Goal: Information Seeking & Learning: Learn about a topic

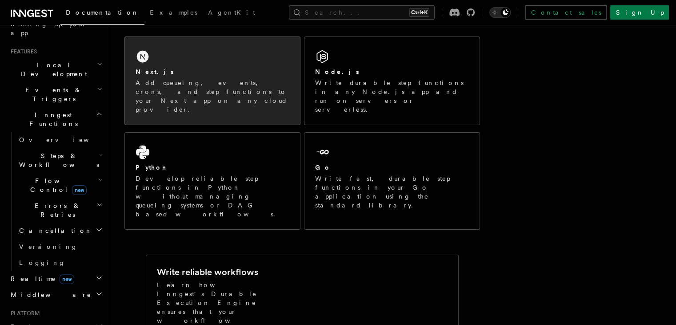
scroll to position [133, 0]
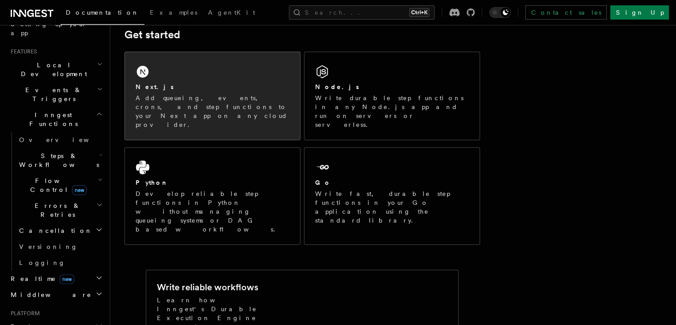
click at [205, 97] on p "Add queueing, events, crons, and step functions to your Next app on any cloud p…" at bounding box center [213, 111] width 154 height 36
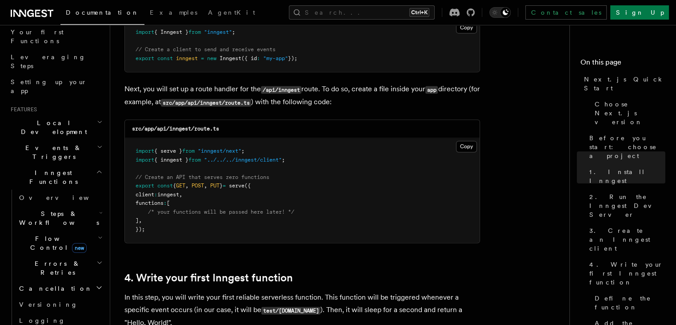
scroll to position [76, 0]
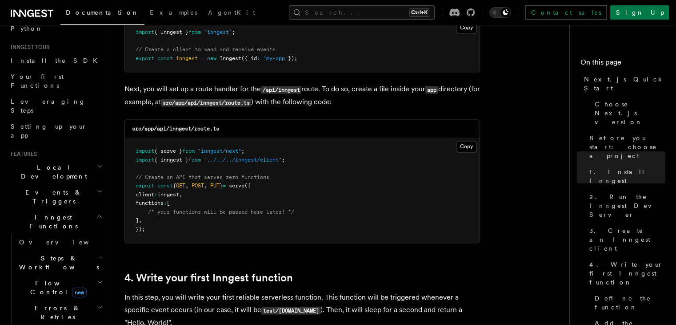
click at [100, 257] on icon "button" at bounding box center [101, 257] width 2 height 1
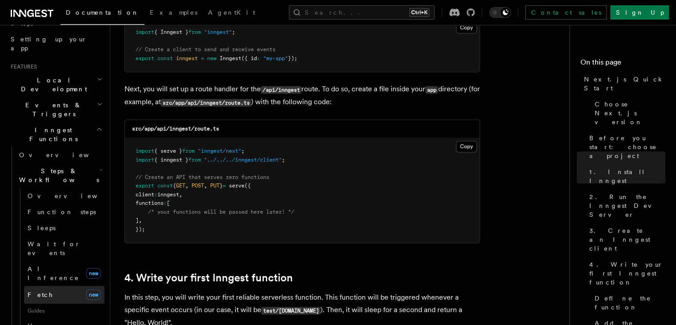
scroll to position [164, 0]
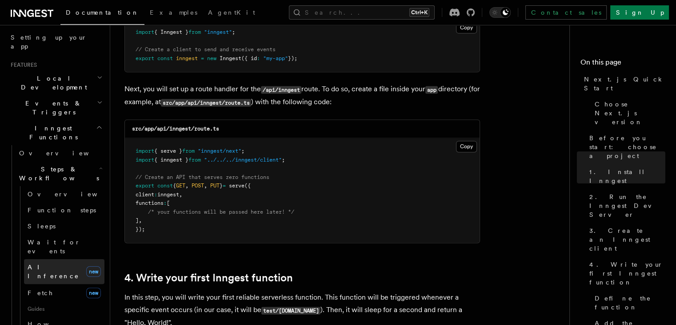
click at [60, 259] on link "AI Inference new" at bounding box center [64, 271] width 80 height 25
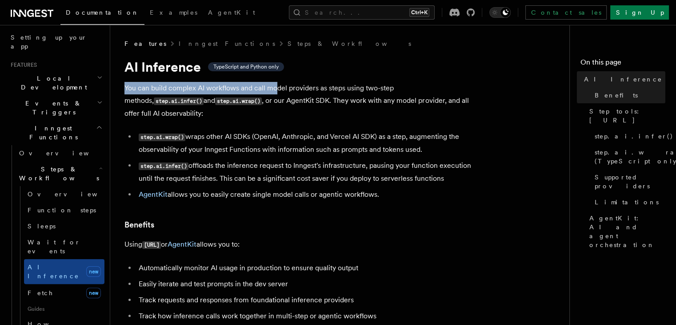
drag, startPoint x: 126, startPoint y: 89, endPoint x: 275, endPoint y: 84, distance: 149.0
click at [275, 84] on p "You can build complex AI workflows and call model providers as steps using two-…" at bounding box center [302, 101] width 356 height 38
drag, startPoint x: 192, startPoint y: 87, endPoint x: 284, endPoint y: 80, distance: 92.3
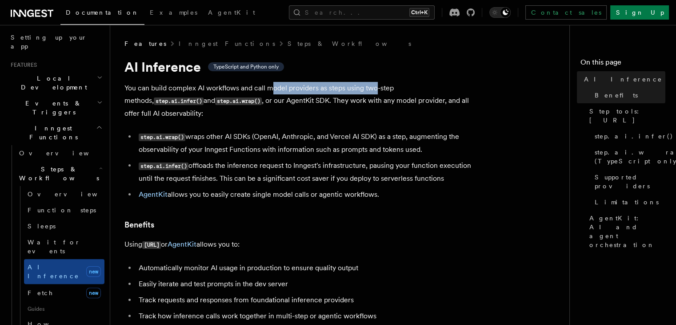
click at [378, 89] on p "You can build complex AI workflows and call model providers as steps using two-…" at bounding box center [302, 101] width 356 height 38
drag, startPoint x: 296, startPoint y: 88, endPoint x: 359, endPoint y: 86, distance: 63.6
click at [359, 86] on p "You can build complex AI workflows and call model providers as steps using two-…" at bounding box center [302, 101] width 356 height 38
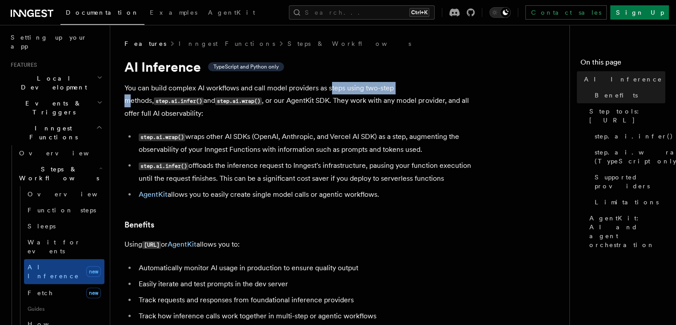
drag, startPoint x: 331, startPoint y: 91, endPoint x: 403, endPoint y: 87, distance: 72.6
click at [403, 87] on p "You can build complex AI workflows and call model providers as steps using two-…" at bounding box center [302, 101] width 356 height 38
click at [420, 87] on p "You can build complex AI workflows and call model providers as steps using two-…" at bounding box center [302, 101] width 356 height 38
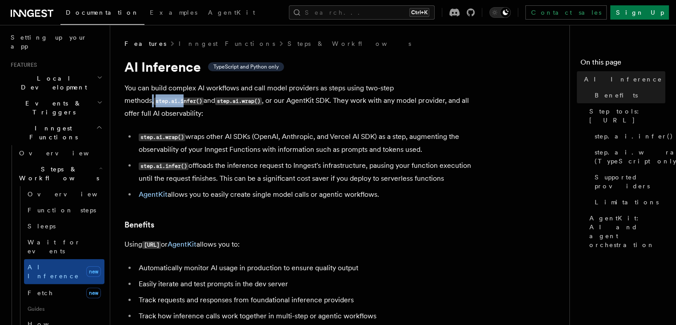
drag, startPoint x: 433, startPoint y: 89, endPoint x: 457, endPoint y: 89, distance: 23.1
click at [457, 89] on p "You can build complex AI workflows and call model providers as steps using two-…" at bounding box center [302, 101] width 356 height 38
click at [204, 97] on code "step.ai.infer()" at bounding box center [179, 101] width 50 height 8
drag, startPoint x: 171, startPoint y: 103, endPoint x: 197, endPoint y: 100, distance: 26.4
click at [197, 100] on p "You can build complex AI workflows and call model providers as steps using two-…" at bounding box center [302, 101] width 356 height 38
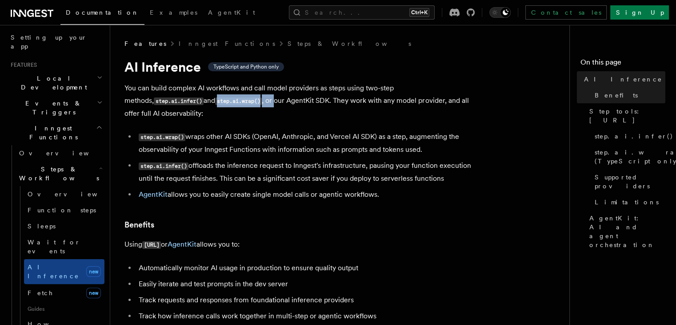
click at [197, 100] on p "You can build complex AI workflows and call model providers as steps using two-…" at bounding box center [302, 101] width 356 height 38
drag, startPoint x: 185, startPoint y: 105, endPoint x: 250, endPoint y: 104, distance: 64.5
click at [250, 104] on p "You can build complex AI workflows and call model providers as steps using two-…" at bounding box center [302, 101] width 356 height 38
click at [256, 104] on p "You can build complex AI workflows and call model providers as steps using two-…" at bounding box center [302, 101] width 356 height 38
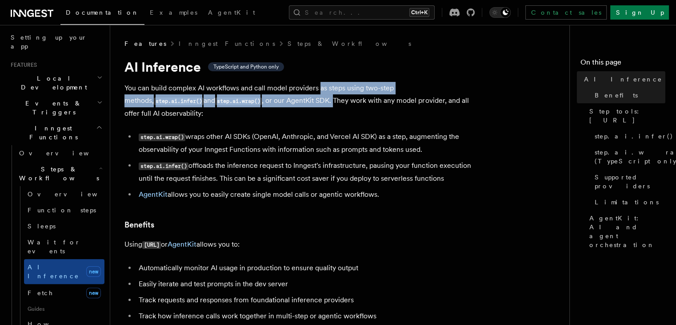
drag, startPoint x: 281, startPoint y: 99, endPoint x: 320, endPoint y: 93, distance: 39.6
click at [320, 93] on p "You can build complex AI workflows and call model providers as steps using two-…" at bounding box center [302, 101] width 356 height 38
drag, startPoint x: 258, startPoint y: 99, endPoint x: 349, endPoint y: 94, distance: 90.4
click at [349, 94] on p "You can build complex AI workflows and call model providers as steps using two-…" at bounding box center [302, 101] width 356 height 38
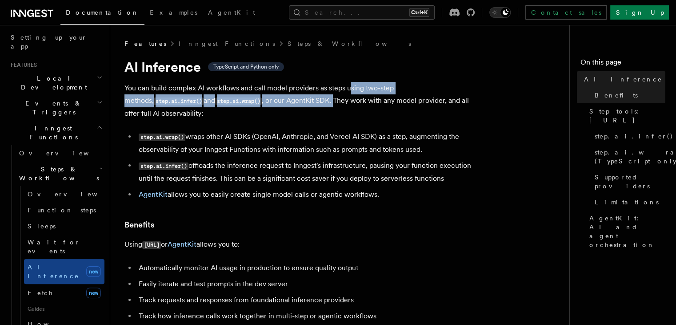
drag, startPoint x: 349, startPoint y: 94, endPoint x: 336, endPoint y: 104, distance: 16.1
click at [349, 95] on p "You can build complex AI workflows and call model providers as steps using two-…" at bounding box center [302, 101] width 356 height 38
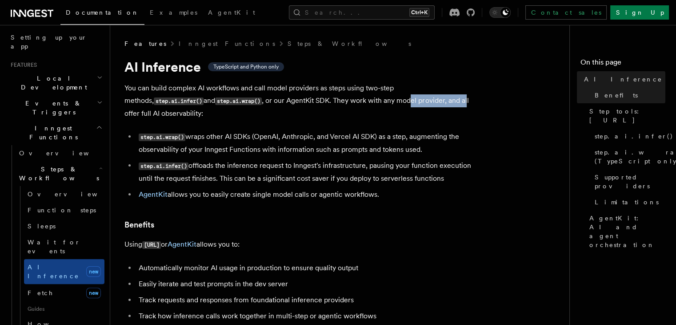
drag, startPoint x: 333, startPoint y: 107, endPoint x: 390, endPoint y: 101, distance: 57.2
click at [390, 101] on p "You can build complex AI workflows and call model providers as steps using two-…" at bounding box center [302, 101] width 356 height 38
drag, startPoint x: 333, startPoint y: 102, endPoint x: 354, endPoint y: 103, distance: 21.4
click at [354, 103] on p "You can build complex AI workflows and call model providers as steps using two-…" at bounding box center [302, 101] width 356 height 38
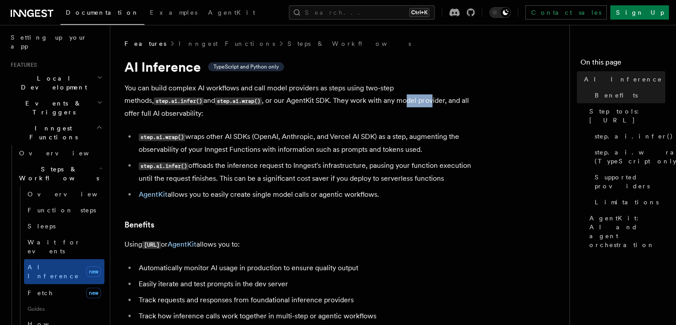
click at [354, 103] on p "You can build complex AI workflows and call model providers as steps using two-…" at bounding box center [302, 101] width 356 height 38
drag, startPoint x: 378, startPoint y: 100, endPoint x: 423, endPoint y: 101, distance: 45.3
click at [423, 101] on p "You can build complex AI workflows and call model providers as steps using two-…" at bounding box center [302, 101] width 356 height 38
click at [419, 105] on p "You can build complex AI workflows and call model providers as steps using two-…" at bounding box center [302, 101] width 356 height 38
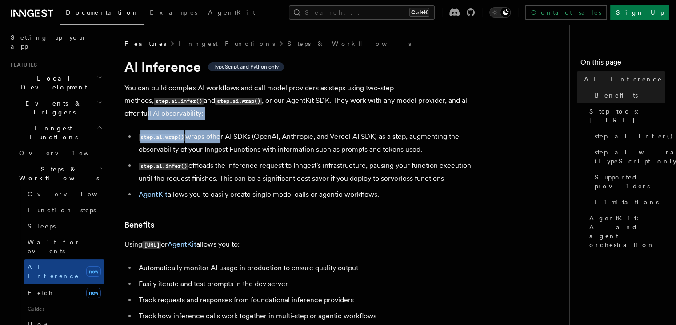
drag, startPoint x: 416, startPoint y: 103, endPoint x: 217, endPoint y: 124, distance: 199.9
click at [217, 130] on li "step.ai.wrap() wraps other AI SDKs (OpenAI, Anthropic, and Vercel AI SDK) as a …" at bounding box center [308, 142] width 344 height 25
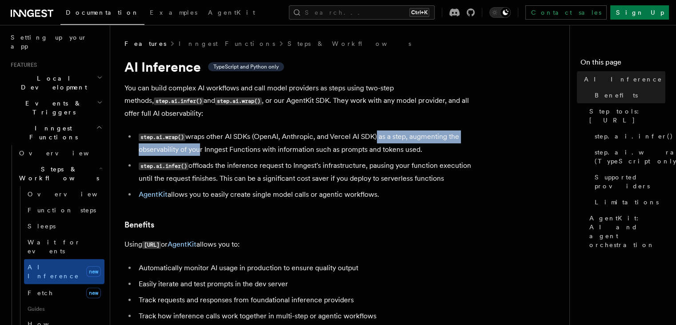
drag, startPoint x: 191, startPoint y: 135, endPoint x: 373, endPoint y: 126, distance: 182.1
click at [373, 130] on li "step.ai.wrap() wraps other AI SDKs (OpenAI, Anthropic, and Vercel AI SDK) as a …" at bounding box center [308, 142] width 344 height 25
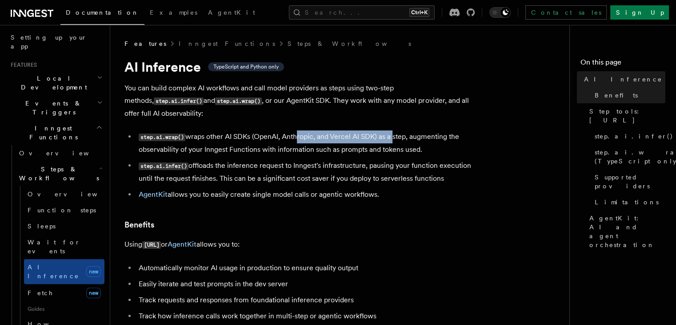
drag, startPoint x: 295, startPoint y: 123, endPoint x: 390, endPoint y: 125, distance: 95.2
click at [390, 130] on li "step.ai.wrap() wraps other AI SDKs (OpenAI, Anthropic, and Vercel AI SDK) as a …" at bounding box center [308, 142] width 344 height 25
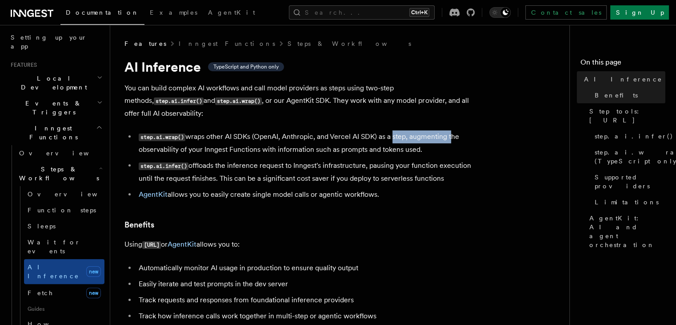
drag, startPoint x: 400, startPoint y: 125, endPoint x: 421, endPoint y: 125, distance: 21.3
click at [421, 130] on li "step.ai.wrap() wraps other AI SDKs (OpenAI, Anthropic, and Vercel AI SDK) as a …" at bounding box center [308, 142] width 344 height 25
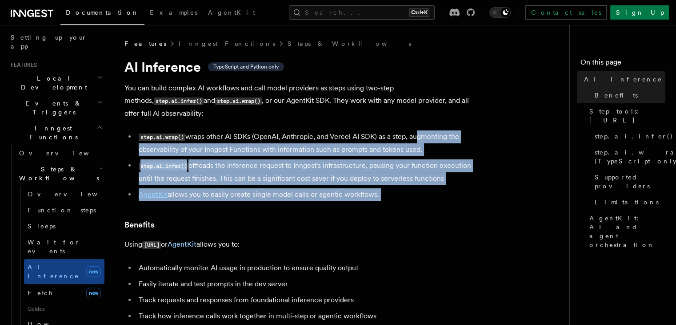
drag, startPoint x: 421, startPoint y: 125, endPoint x: 441, endPoint y: 178, distance: 56.8
click at [441, 178] on ul "step.ai.wrap() wraps other AI SDKs (OpenAI, Anthropic, and Vercel AI SDK) as a …" at bounding box center [302, 165] width 356 height 70
click at [441, 188] on li "AgentKit allows you to easily create single model calls or agentic workflows." at bounding box center [308, 194] width 344 height 12
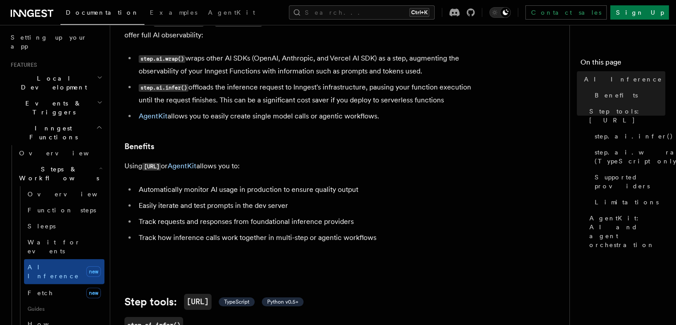
scroll to position [89, 0]
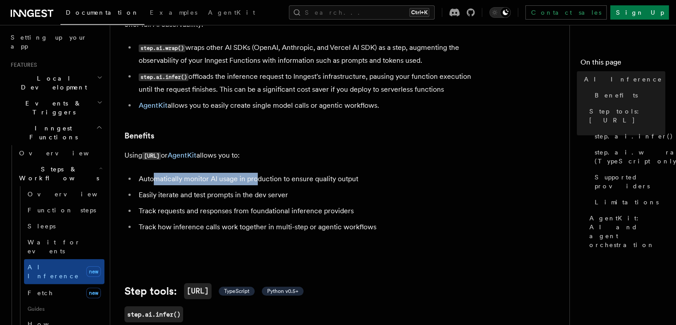
drag, startPoint x: 205, startPoint y: 163, endPoint x: 258, endPoint y: 163, distance: 53.3
click at [258, 172] on li "Automatically monitor AI usage in production to ensure quality output" at bounding box center [308, 178] width 344 height 12
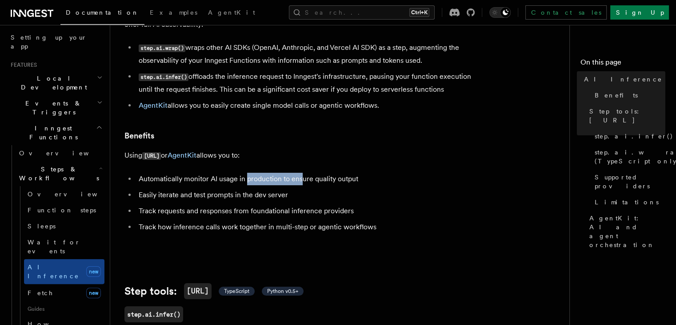
drag, startPoint x: 247, startPoint y: 169, endPoint x: 302, endPoint y: 169, distance: 55.1
click at [302, 172] on li "Automatically monitor AI usage in production to ensure quality output" at bounding box center [308, 178] width 344 height 12
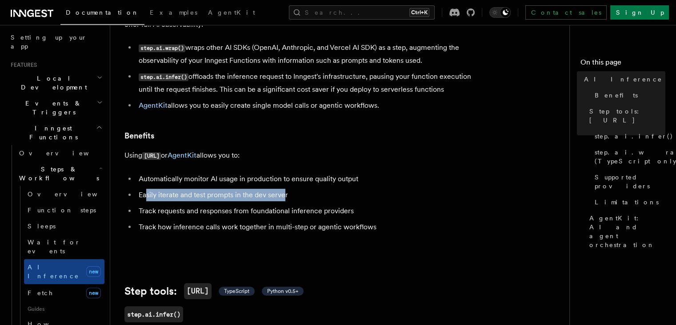
drag, startPoint x: 146, startPoint y: 182, endPoint x: 284, endPoint y: 180, distance: 138.3
click at [284, 189] on li "Easily iterate and test prompts in the dev server" at bounding box center [308, 195] width 344 height 12
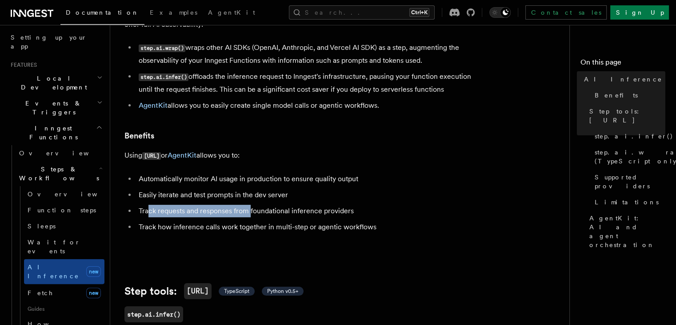
drag, startPoint x: 152, startPoint y: 200, endPoint x: 251, endPoint y: 196, distance: 98.8
click at [251, 205] on li "Track requests and responses from foundational inference providers" at bounding box center [308, 211] width 344 height 12
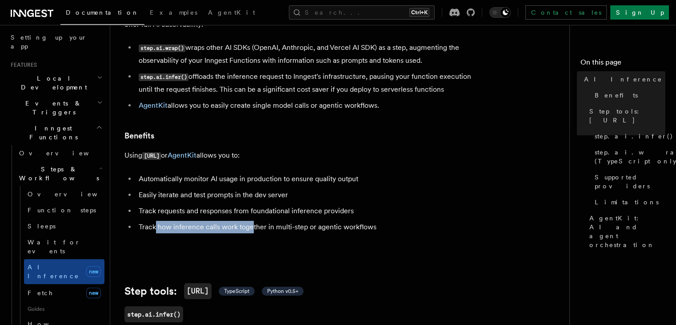
drag, startPoint x: 155, startPoint y: 221, endPoint x: 252, endPoint y: 216, distance: 96.6
click at [252, 221] on li "Track how inference calls work together in multi-step or agentic workflows" at bounding box center [308, 227] width 344 height 12
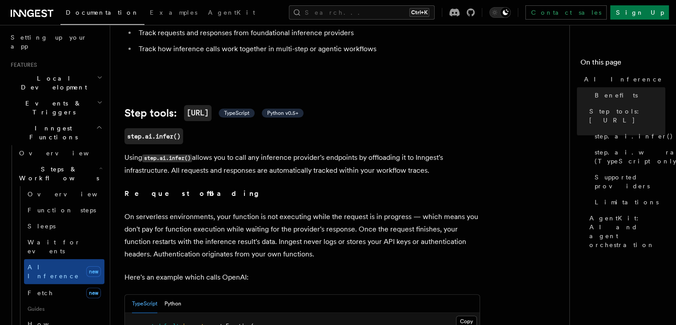
click at [252, 229] on p "On serverless environments, your function is not executing while the request is…" at bounding box center [302, 235] width 356 height 50
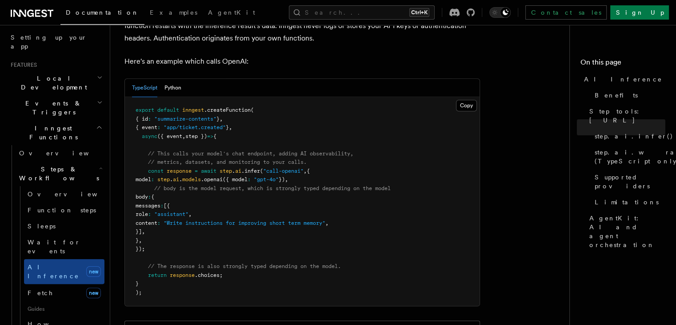
scroll to position [533, 0]
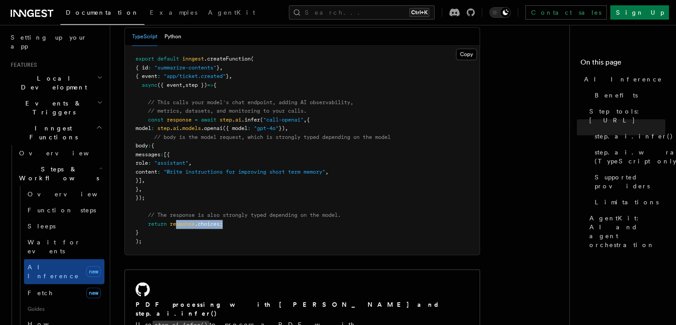
drag, startPoint x: 176, startPoint y: 209, endPoint x: 242, endPoint y: 214, distance: 66.4
click at [242, 214] on pre "export default inngest .createFunction ( { id : "summarize-contents" } , { even…" at bounding box center [302, 150] width 355 height 209
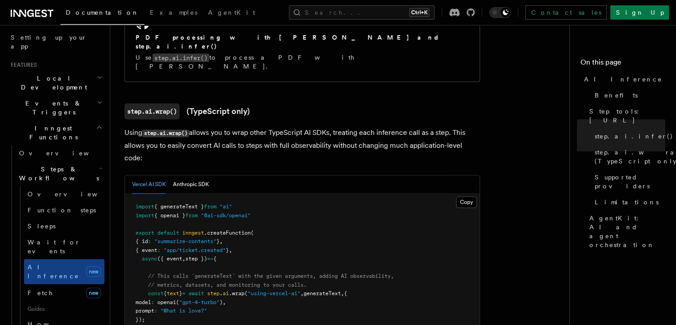
scroll to position [845, 0]
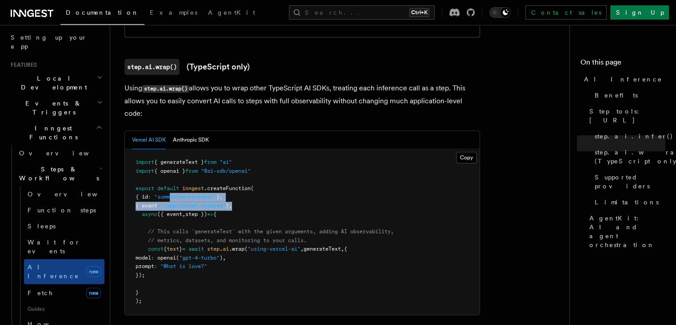
click at [243, 161] on code "import { generateText } from "ai" import { openai } from "@ai-sdk/openai" expor…" at bounding box center [265, 231] width 258 height 145
drag, startPoint x: 240, startPoint y: 163, endPoint x: 208, endPoint y: 170, distance: 32.8
click at [229, 202] on span "}" at bounding box center [227, 205] width 3 height 6
click at [200, 211] on span "step })" at bounding box center [196, 214] width 22 height 6
drag, startPoint x: 146, startPoint y: 153, endPoint x: 231, endPoint y: 156, distance: 85.0
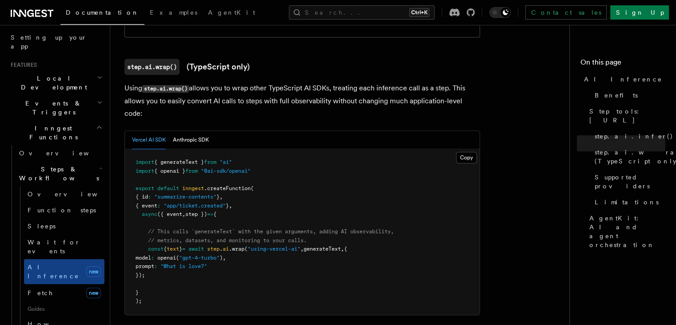
click at [223, 193] on span "{ id : "summarize-contents" } ," at bounding box center [179, 196] width 87 height 6
click at [225, 185] on span ".createFunction" at bounding box center [227, 188] width 47 height 6
drag, startPoint x: 179, startPoint y: 158, endPoint x: 227, endPoint y: 156, distance: 48.0
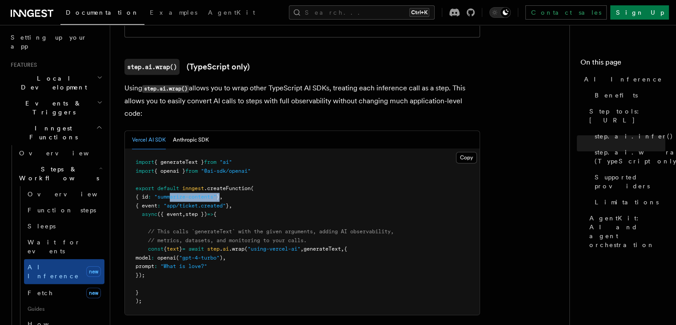
click at [223, 193] on span "{ id : "summarize-contents" } ," at bounding box center [179, 196] width 87 height 6
click at [220, 193] on span "}" at bounding box center [218, 196] width 3 height 6
drag, startPoint x: 160, startPoint y: 164, endPoint x: 237, endPoint y: 161, distance: 77.0
click at [232, 202] on span "{ event : "app/ticket.created" } ," at bounding box center [184, 205] width 96 height 6
click at [238, 160] on pre "import { generateText } from "ai" import { openai } from "@ai-sdk/openai" expor…" at bounding box center [302, 231] width 355 height 165
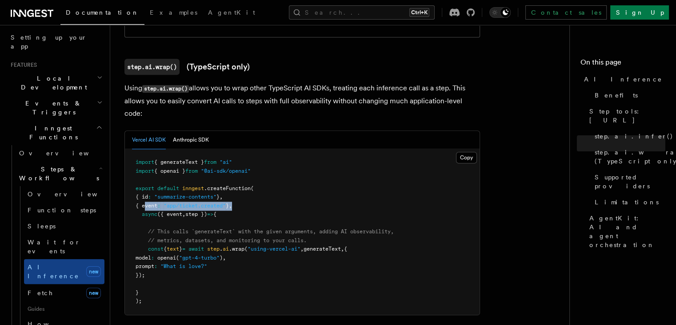
drag, startPoint x: 144, startPoint y: 162, endPoint x: 247, endPoint y: 163, distance: 103.1
click at [247, 163] on pre "import { generateText } from "ai" import { openai } from "@ai-sdk/openai" expor…" at bounding box center [302, 231] width 355 height 165
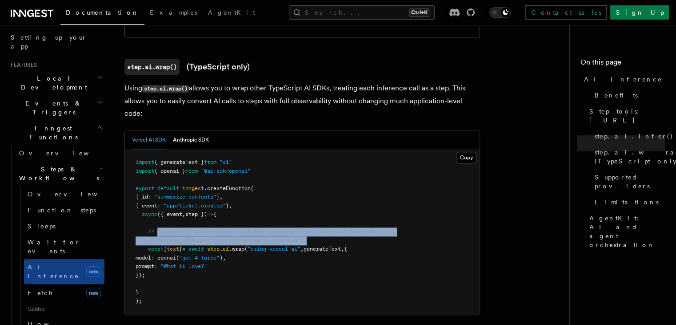
drag, startPoint x: 158, startPoint y: 192, endPoint x: 339, endPoint y: 201, distance: 181.2
click at [339, 201] on pre "import { generateText } from "ai" import { openai } from "@ai-sdk/openai" expor…" at bounding box center [302, 231] width 355 height 165
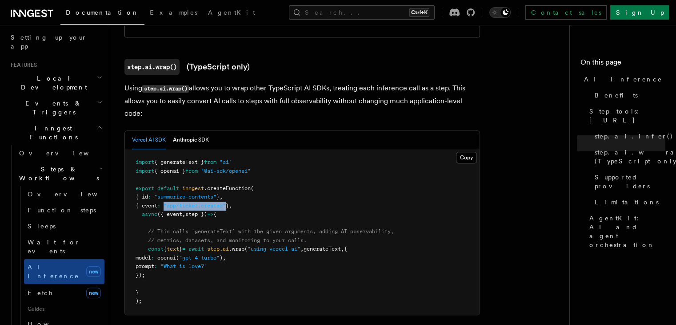
drag, startPoint x: 172, startPoint y: 164, endPoint x: 233, endPoint y: 167, distance: 61.9
click at [226, 202] on span ""app/ticket.created"" at bounding box center [195, 205] width 62 height 6
drag, startPoint x: 154, startPoint y: 191, endPoint x: 402, endPoint y: 207, distance: 248.6
click at [403, 207] on pre "import { generateText } from "ai" import { openai } from "@ai-sdk/openai" expor…" at bounding box center [302, 231] width 355 height 165
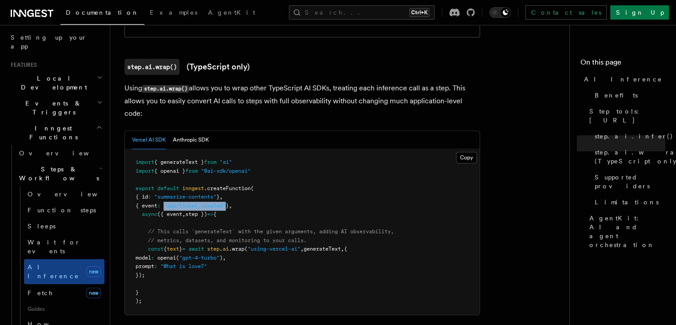
click at [402, 207] on pre "import { generateText } from "ai" import { openai } from "@ai-sdk/openai" expor…" at bounding box center [302, 231] width 355 height 165
drag, startPoint x: 194, startPoint y: 209, endPoint x: 267, endPoint y: 209, distance: 72.5
click at [267, 245] on span "const { text } = await step . ai .wrap ( "using-vercel-ai" , generateText , {" at bounding box center [242, 248] width 212 height 6
click at [267, 245] on span ""using-vercel-ai"" at bounding box center [274, 248] width 53 height 6
drag, startPoint x: 229, startPoint y: 210, endPoint x: 377, endPoint y: 210, distance: 147.6
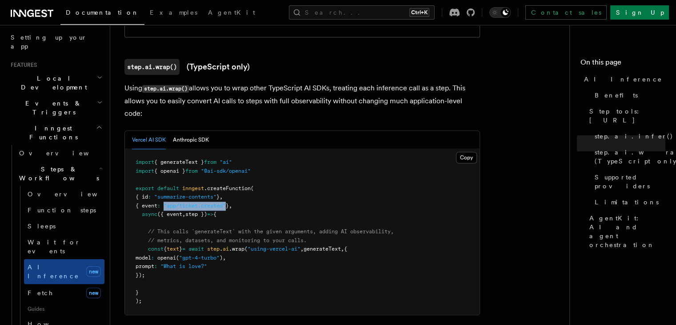
click at [377, 210] on pre "import { generateText } from "ai" import { openai } from "@ai-sdk/openai" expor…" at bounding box center [302, 231] width 355 height 165
drag, startPoint x: 151, startPoint y: 217, endPoint x: 229, endPoint y: 214, distance: 78.3
click at [226, 254] on span "model : openai ( "gpt-4-turbo" ) ," at bounding box center [181, 257] width 90 height 6
click at [220, 254] on span ""gpt-4-turbo"" at bounding box center [199, 257] width 40 height 6
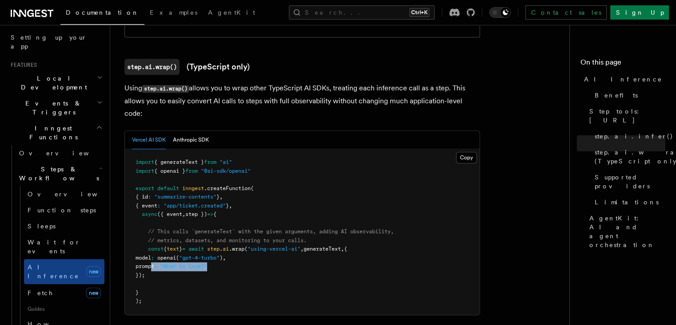
drag, startPoint x: 220, startPoint y: 228, endPoint x: 237, endPoint y: 228, distance: 16.4
click at [237, 228] on pre "import { generateText } from "ai" import { openai } from "@ai-sdk/openai" expor…" at bounding box center [302, 231] width 355 height 165
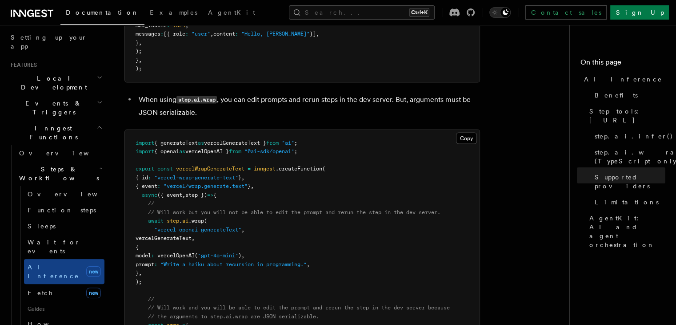
scroll to position [1689, 0]
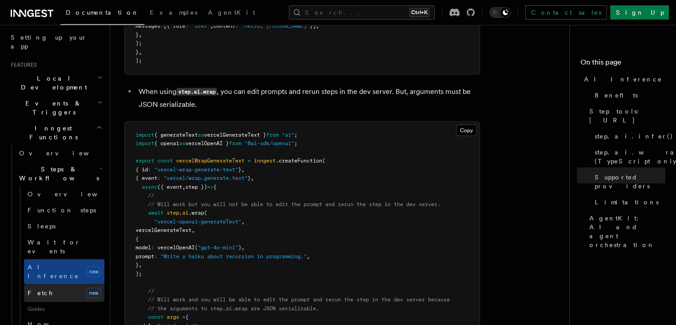
click at [60, 284] on link "Fetch new" at bounding box center [64, 293] width 80 height 18
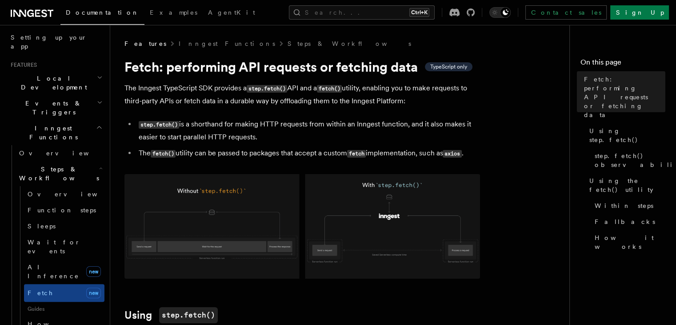
click at [205, 253] on img at bounding box center [302, 226] width 356 height 104
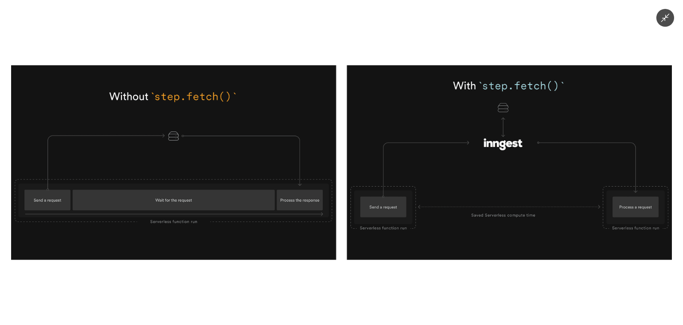
click at [509, 235] on img at bounding box center [341, 162] width 661 height 194
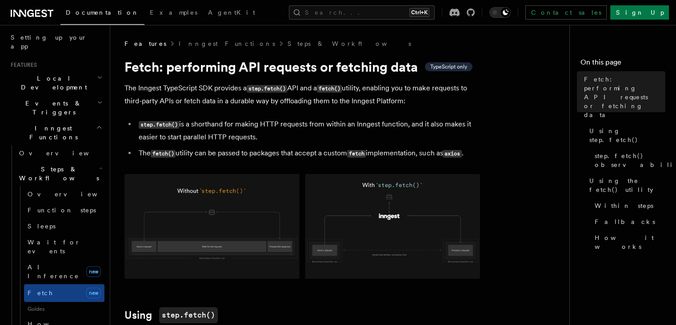
drag, startPoint x: 211, startPoint y: 86, endPoint x: 304, endPoint y: 86, distance: 92.9
click at [304, 86] on p "The Inngest TypeScript SDK provides a step.fetch() API and a fetch() utility, e…" at bounding box center [302, 94] width 356 height 25
drag, startPoint x: 304, startPoint y: 86, endPoint x: 297, endPoint y: 89, distance: 8.0
click at [304, 87] on p "The Inngest TypeScript SDK provides a step.fetch() API and a fetch() utility, e…" at bounding box center [302, 94] width 356 height 25
click at [260, 89] on code "step.fetch()" at bounding box center [267, 89] width 40 height 8
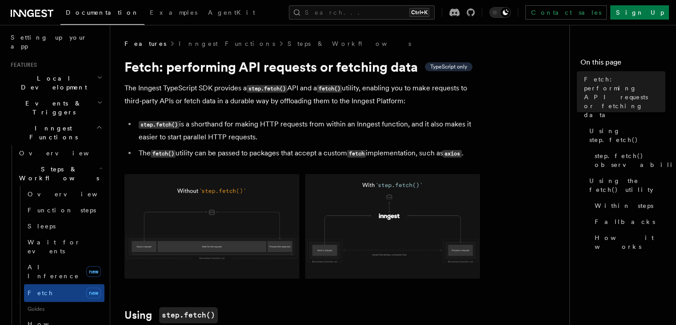
drag, startPoint x: 258, startPoint y: 90, endPoint x: 323, endPoint y: 90, distance: 65.4
click at [323, 90] on p "The Inngest TypeScript SDK provides a step.fetch() API and a fetch() utility, e…" at bounding box center [302, 94] width 356 height 25
drag, startPoint x: 323, startPoint y: 90, endPoint x: 373, endPoint y: 86, distance: 50.4
click at [369, 86] on p "The Inngest TypeScript SDK provides a step.fetch() API and a fetch() utility, e…" at bounding box center [302, 94] width 356 height 25
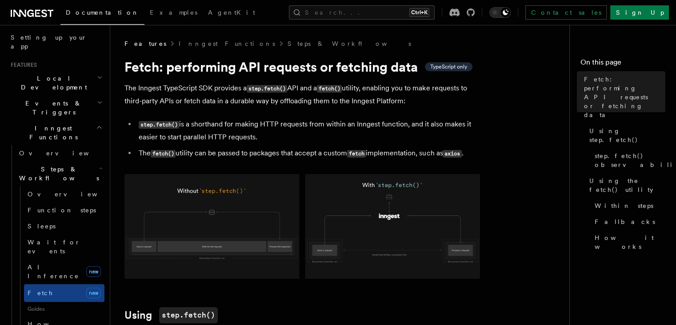
click at [379, 86] on p "The Inngest TypeScript SDK provides a step.fetch() API and a fetch() utility, e…" at bounding box center [302, 94] width 356 height 25
drag, startPoint x: 383, startPoint y: 90, endPoint x: 431, endPoint y: 93, distance: 48.1
click at [431, 93] on p "The Inngest TypeScript SDK provides a step.fetch() API and a fetch() utility, e…" at bounding box center [302, 94] width 356 height 25
drag, startPoint x: 128, startPoint y: 104, endPoint x: 278, endPoint y: 102, distance: 150.3
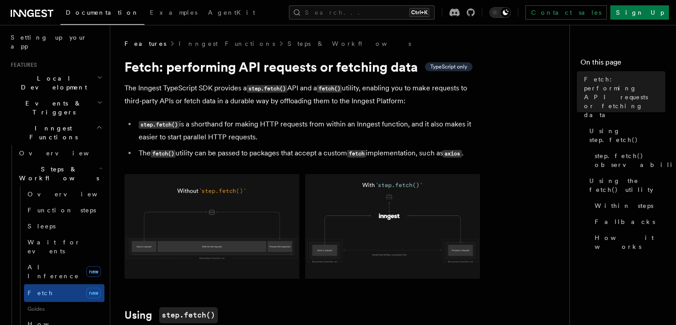
click at [278, 102] on p "The Inngest TypeScript SDK provides a step.fetch() API and a fetch() utility, e…" at bounding box center [302, 94] width 356 height 25
drag, startPoint x: 212, startPoint y: 98, endPoint x: 257, endPoint y: 98, distance: 45.8
click at [257, 98] on p "The Inngest TypeScript SDK provides a step.fetch() API and a fetch() utility, e…" at bounding box center [302, 94] width 356 height 25
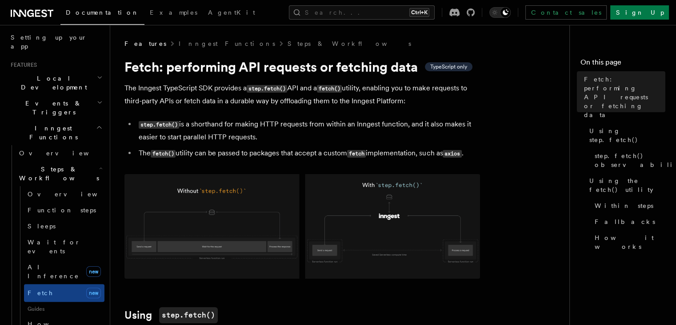
drag, startPoint x: 240, startPoint y: 102, endPoint x: 319, endPoint y: 101, distance: 79.1
click at [319, 101] on p "The Inngest TypeScript SDK provides a step.fetch() API and a fetch() utility, e…" at bounding box center [302, 94] width 356 height 25
drag, startPoint x: 295, startPoint y: 101, endPoint x: 356, endPoint y: 103, distance: 60.5
click at [356, 103] on p "The Inngest TypeScript SDK provides a step.fetch() API and a fetch() utility, e…" at bounding box center [302, 94] width 356 height 25
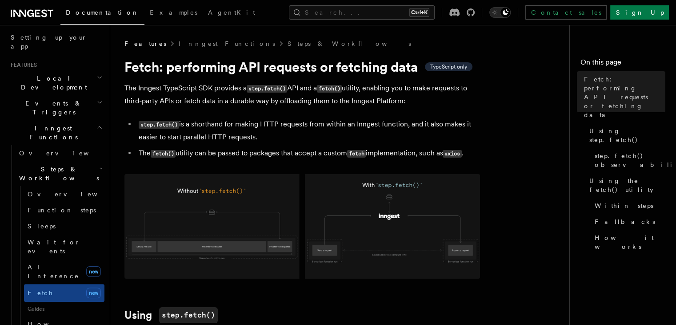
click at [356, 103] on p "The Inngest TypeScript SDK provides a step.fetch() API and a fetch() utility, e…" at bounding box center [302, 94] width 356 height 25
drag, startPoint x: 150, startPoint y: 125, endPoint x: 169, endPoint y: 125, distance: 19.1
click at [169, 125] on code "step.fetch()" at bounding box center [159, 125] width 40 height 8
click at [170, 125] on code "step.fetch()" at bounding box center [159, 125] width 40 height 8
drag, startPoint x: 190, startPoint y: 125, endPoint x: 292, endPoint y: 124, distance: 101.4
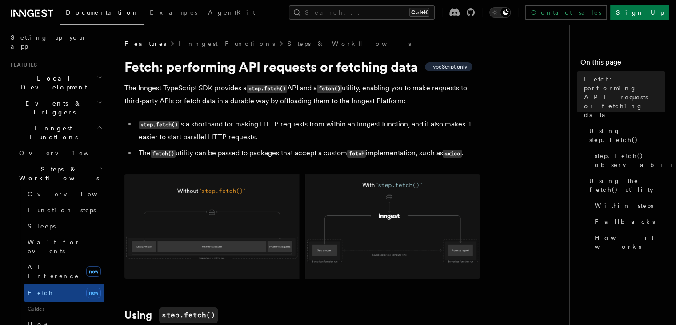
click at [292, 124] on li "step.fetch() is a shorthand for making HTTP requests from within an Inngest fun…" at bounding box center [308, 130] width 344 height 25
drag, startPoint x: 337, startPoint y: 122, endPoint x: 395, endPoint y: 121, distance: 58.2
click at [395, 121] on li "step.fetch() is a shorthand for making HTTP requests from within an Inngest fun…" at bounding box center [308, 130] width 344 height 25
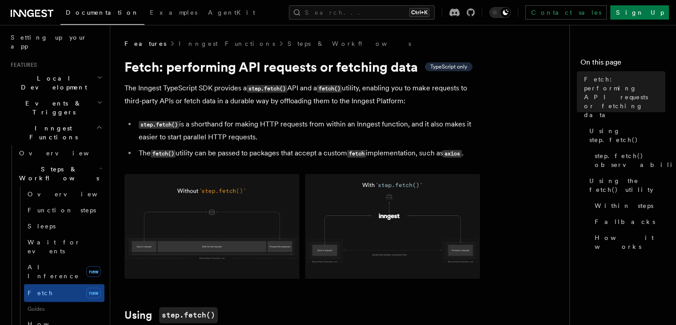
drag, startPoint x: 416, startPoint y: 122, endPoint x: 448, endPoint y: 122, distance: 32.0
click at [448, 122] on li "step.fetch() is a shorthand for making HTTP requests from within an Inngest fun…" at bounding box center [308, 130] width 344 height 25
drag, startPoint x: 448, startPoint y: 122, endPoint x: 430, endPoint y: 126, distance: 18.2
click at [448, 123] on li "step.fetch() is a shorthand for making HTTP requests from within an Inngest fun…" at bounding box center [308, 130] width 344 height 25
drag, startPoint x: 334, startPoint y: 149, endPoint x: 343, endPoint y: 149, distance: 8.4
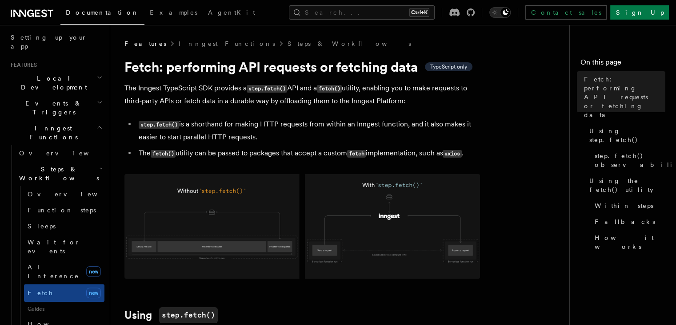
click at [343, 149] on ul "step.fetch() is a shorthand for making HTTP requests from within an Inngest fun…" at bounding box center [302, 139] width 356 height 42
click at [343, 150] on li "The fetch() utility can be passed to packages that accept a custom fetch implem…" at bounding box center [308, 153] width 344 height 13
click at [197, 141] on li "step.fetch() is a shorthand for making HTTP requests from within an Inngest fun…" at bounding box center [308, 130] width 344 height 25
drag, startPoint x: 142, startPoint y: 153, endPoint x: 204, endPoint y: 154, distance: 61.8
click at [204, 154] on li "The fetch() utility can be passed to packages that accept a custom fetch implem…" at bounding box center [308, 153] width 344 height 13
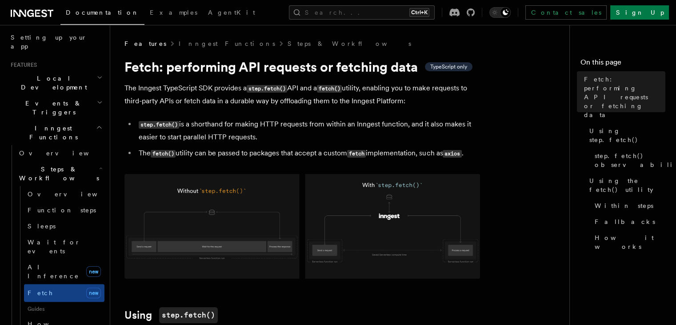
click at [204, 154] on li "The fetch() utility can be passed to packages that accept a custom fetch implem…" at bounding box center [308, 153] width 344 height 13
drag, startPoint x: 185, startPoint y: 153, endPoint x: 324, endPoint y: 153, distance: 138.7
click at [324, 153] on li "The fetch() utility can be passed to packages that accept a custom fetch implem…" at bounding box center [308, 153] width 344 height 13
drag, startPoint x: 249, startPoint y: 148, endPoint x: 358, endPoint y: 156, distance: 109.2
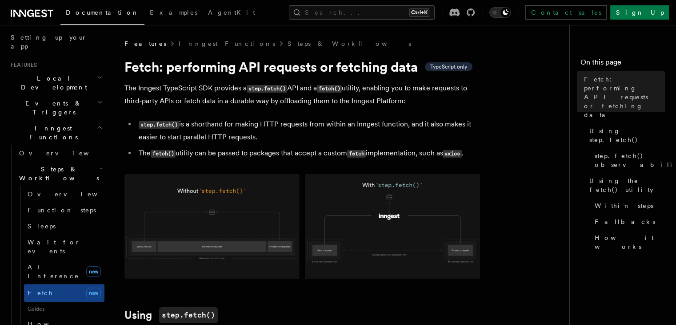
click at [358, 156] on li "The fetch() utility can be passed to packages that accept a custom fetch implem…" at bounding box center [308, 153] width 344 height 13
click at [358, 156] on code "fetch" at bounding box center [356, 154] width 19 height 8
drag, startPoint x: 312, startPoint y: 155, endPoint x: 417, endPoint y: 156, distance: 105.8
click at [417, 156] on li "The fetch() utility can be passed to packages that accept a custom fetch implem…" at bounding box center [308, 153] width 344 height 13
click at [417, 157] on li "The fetch() utility can be passed to packages that accept a custom fetch implem…" at bounding box center [308, 153] width 344 height 13
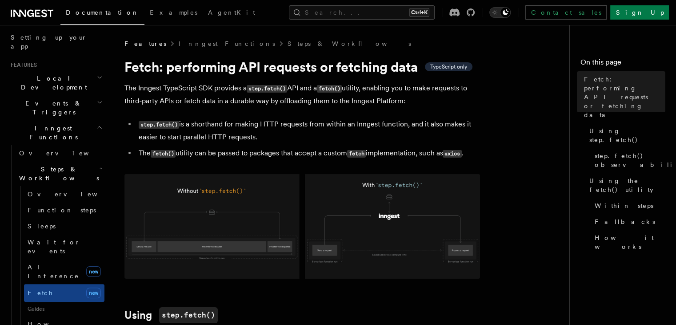
click at [332, 148] on li "The fetch() utility can be passed to packages that accept a custom fetch implem…" at bounding box center [308, 153] width 344 height 13
drag, startPoint x: 348, startPoint y: 158, endPoint x: 422, endPoint y: 159, distance: 74.3
click at [422, 159] on li "The fetch() utility can be passed to packages that accept a custom fetch implem…" at bounding box center [308, 153] width 344 height 13
drag, startPoint x: 446, startPoint y: 159, endPoint x: 466, endPoint y: 160, distance: 19.6
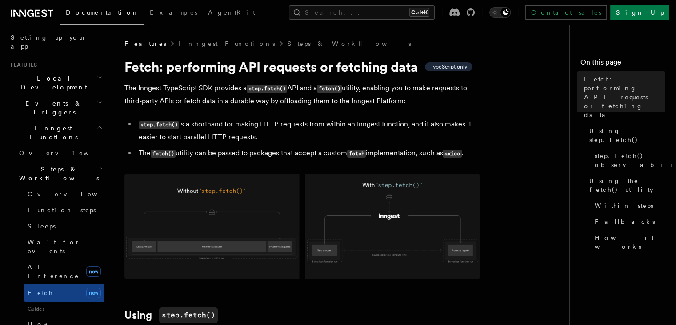
click at [466, 160] on li "The fetch() utility can be passed to packages that accept a custom fetch implem…" at bounding box center [308, 153] width 344 height 13
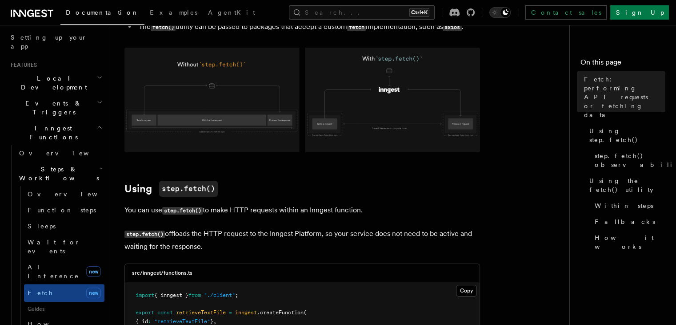
scroll to position [178, 0]
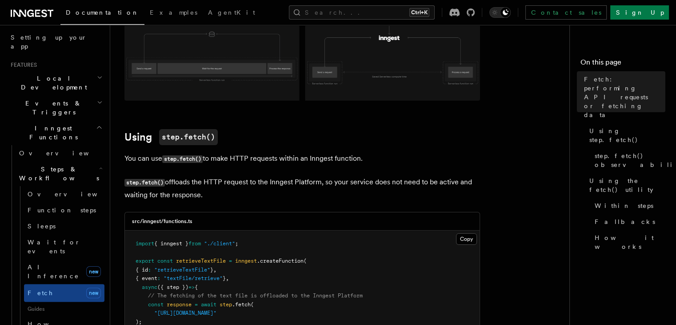
drag, startPoint x: 126, startPoint y: 157, endPoint x: 226, endPoint y: 158, distance: 100.0
click at [226, 158] on p "You can use step.fetch() to make HTTP requests within an Inngest function." at bounding box center [302, 158] width 356 height 13
drag, startPoint x: 224, startPoint y: 158, endPoint x: 295, endPoint y: 162, distance: 70.8
click at [295, 162] on p "You can use step.fetch() to make HTTP requests within an Inngest function." at bounding box center [302, 158] width 356 height 13
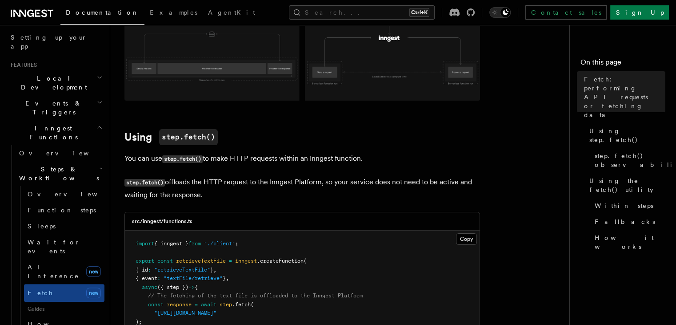
click at [295, 162] on p "You can use step.fetch() to make HTTP requests within an Inngest function." at bounding box center [302, 158] width 356 height 13
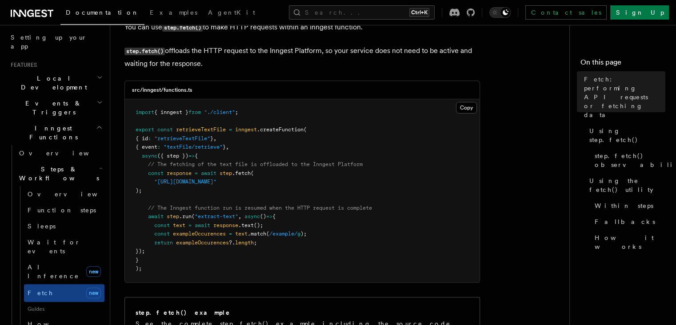
scroll to position [311, 0]
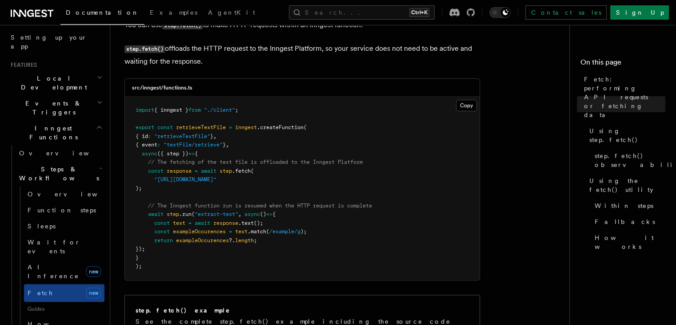
drag, startPoint x: 245, startPoint y: 166, endPoint x: 334, endPoint y: 166, distance: 89.4
click at [334, 165] on span "// The fetching of the text file is offloaded to the Inngest Platform" at bounding box center [255, 162] width 215 height 6
drag, startPoint x: 170, startPoint y: 205, endPoint x: 325, endPoint y: 209, distance: 155.6
click at [325, 209] on span "// The Inngest function run is resumed when the HTTP request is complete" at bounding box center [260, 205] width 224 height 6
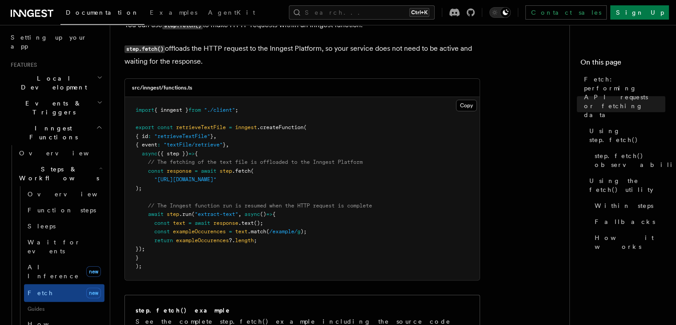
click at [325, 209] on span "// The Inngest function run is resumed when the HTTP request is complete" at bounding box center [260, 205] width 224 height 6
drag, startPoint x: 274, startPoint y: 207, endPoint x: 334, endPoint y: 209, distance: 60.5
click at [334, 209] on span "// The Inngest function run is resumed when the HTTP request is complete" at bounding box center [260, 205] width 224 height 6
drag, startPoint x: 239, startPoint y: 234, endPoint x: 293, endPoint y: 233, distance: 54.7
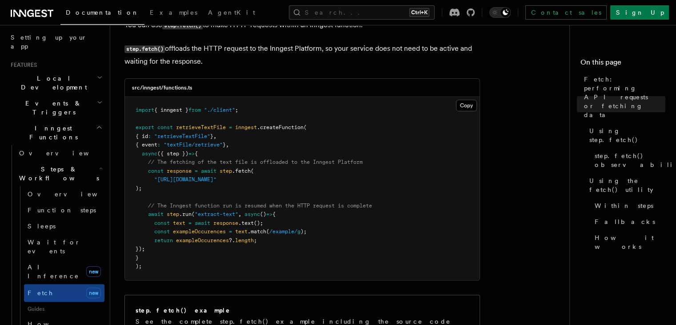
click at [293, 233] on span "const exampleOccurences = text .match ( /example/ g );" at bounding box center [221, 231] width 171 height 6
click at [293, 233] on span "/example/" at bounding box center [283, 231] width 28 height 6
drag, startPoint x: 188, startPoint y: 239, endPoint x: 244, endPoint y: 244, distance: 56.3
click at [244, 243] on span "return exampleOccurences ?. length ;" at bounding box center [196, 240] width 121 height 6
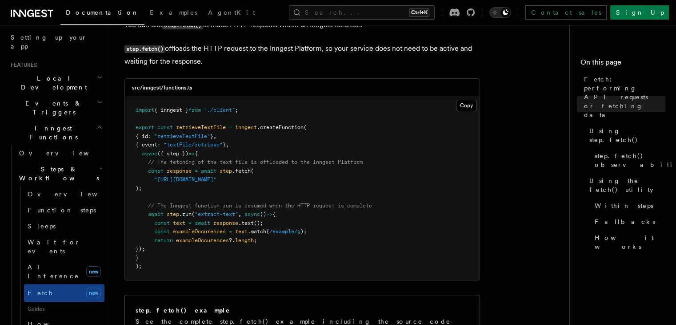
click at [244, 243] on span "length" at bounding box center [244, 240] width 19 height 6
drag, startPoint x: 244, startPoint y: 244, endPoint x: 273, endPoint y: 239, distance: 29.4
click at [273, 239] on pre "import { inngest } from "./client" ; export const retrieveTextFile = inngest .c…" at bounding box center [302, 188] width 355 height 183
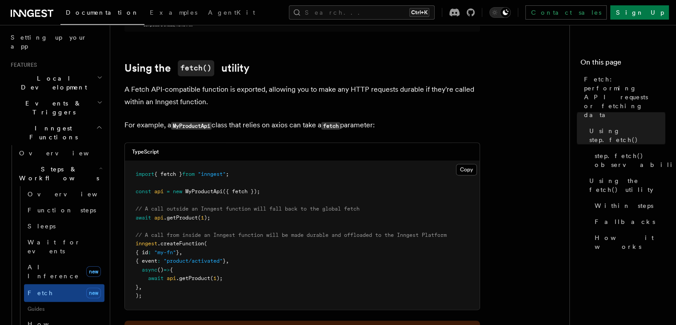
scroll to position [1111, 0]
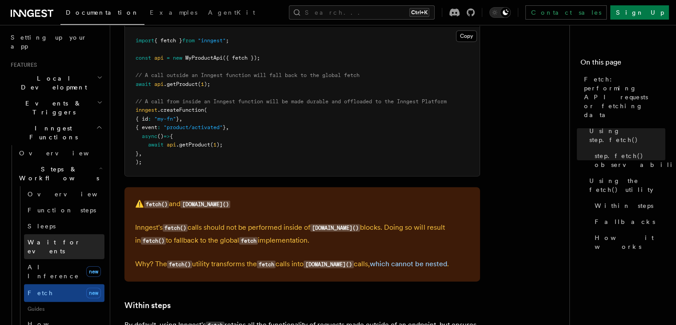
click at [73, 234] on link "Wait for events" at bounding box center [64, 246] width 80 height 25
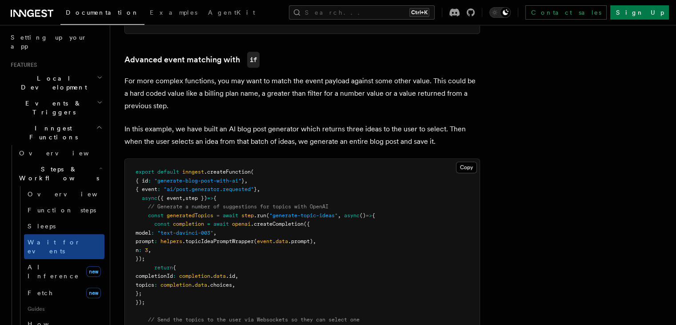
scroll to position [704, 0]
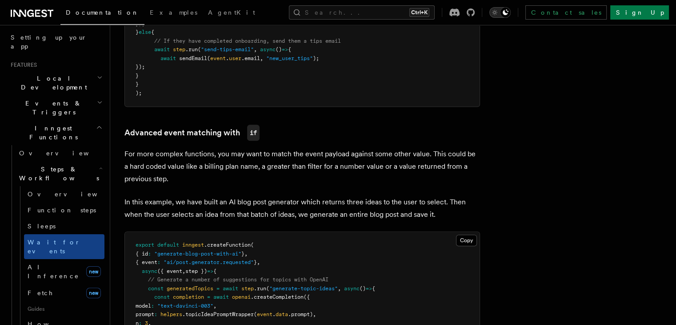
click at [509, 12] on icon "Toggle dark mode" at bounding box center [505, 12] width 7 height 7
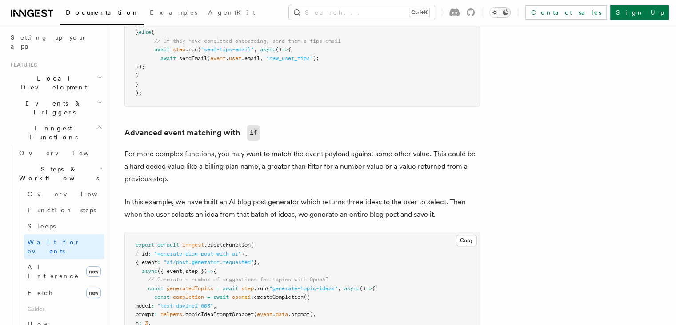
click at [511, 16] on button "Toggle dark mode" at bounding box center [499, 12] width 21 height 11
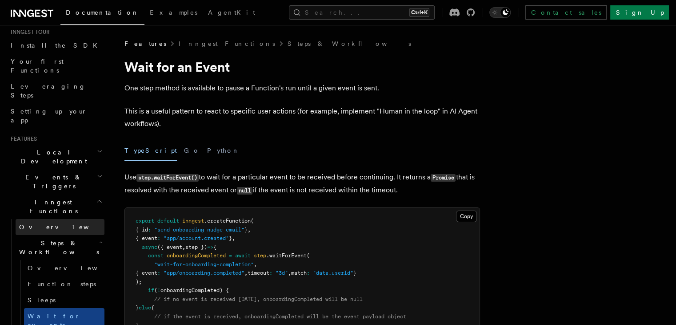
scroll to position [76, 0]
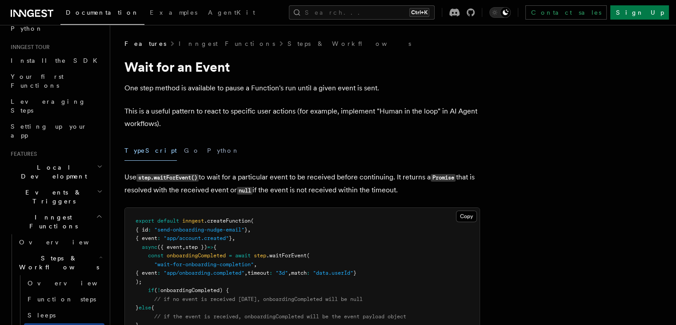
click at [97, 188] on icon "button" at bounding box center [100, 191] width 6 height 7
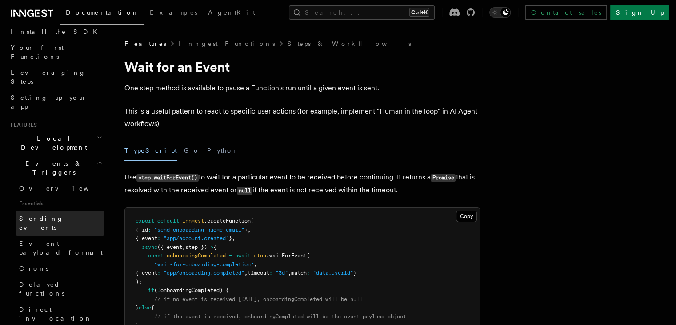
scroll to position [120, 0]
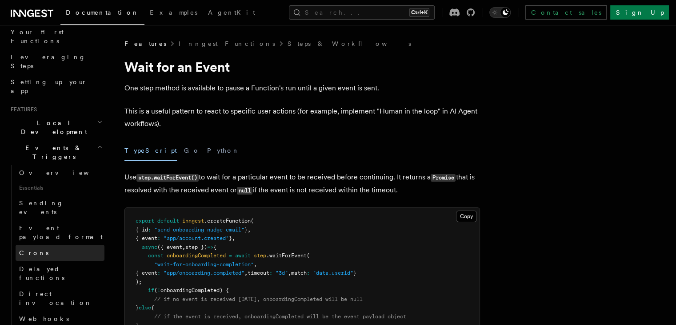
click at [71, 245] on link "Crons" at bounding box center [60, 253] width 89 height 16
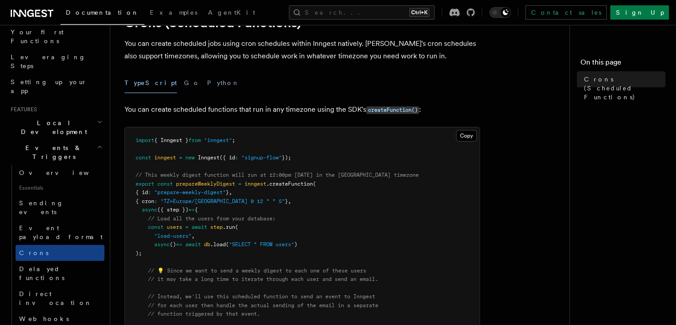
scroll to position [89, 0]
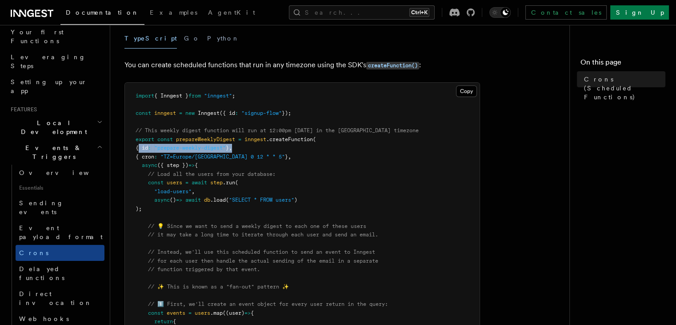
drag, startPoint x: 139, startPoint y: 147, endPoint x: 303, endPoint y: 147, distance: 164.1
drag, startPoint x: 303, startPoint y: 147, endPoint x: 294, endPoint y: 148, distance: 8.9
click at [187, 154] on span ""TZ=Europe/Paris 0 12 * * 5"" at bounding box center [222, 156] width 124 height 6
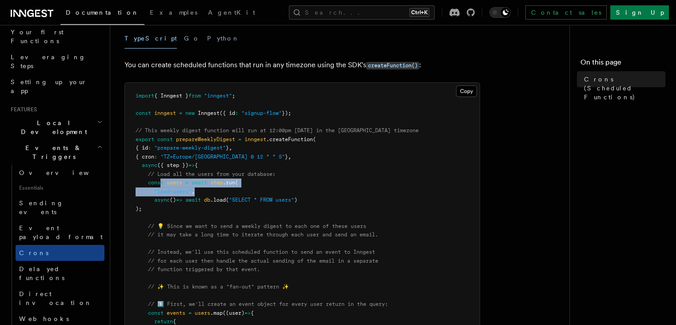
drag, startPoint x: 162, startPoint y: 185, endPoint x: 231, endPoint y: 188, distance: 69.4
drag, startPoint x: 214, startPoint y: 203, endPoint x: 333, endPoint y: 206, distance: 119.2
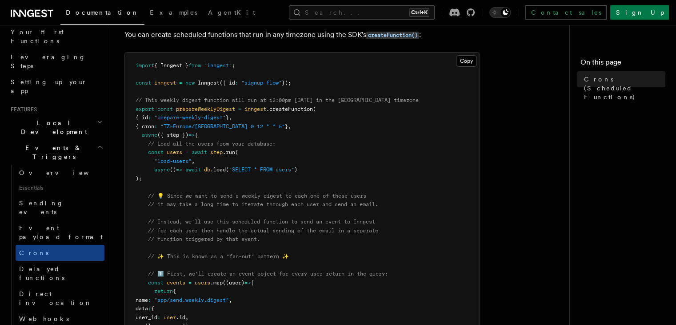
scroll to position [133, 0]
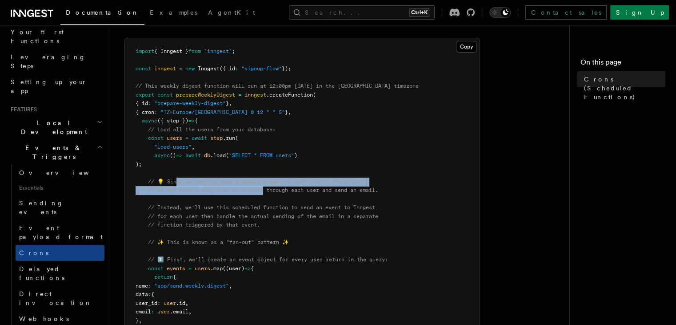
drag, startPoint x: 178, startPoint y: 180, endPoint x: 269, endPoint y: 187, distance: 91.9
click at [269, 187] on code "import { Inngest } from "inngest" ; const inngest = new Inngest ({ id : "signup…" at bounding box center [277, 311] width 283 height 526
click at [269, 187] on span "// it may take a long time to iterate through each user and send an email." at bounding box center [263, 190] width 230 height 6
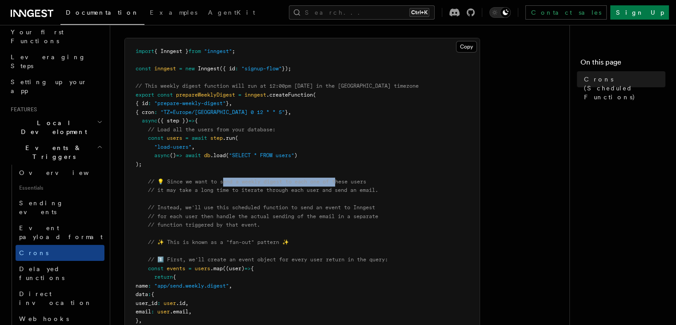
drag, startPoint x: 227, startPoint y: 178, endPoint x: 344, endPoint y: 178, distance: 116.9
click at [344, 178] on span "// 💡 Since we want to send a weekly digest to each one of these users" at bounding box center [257, 181] width 218 height 6
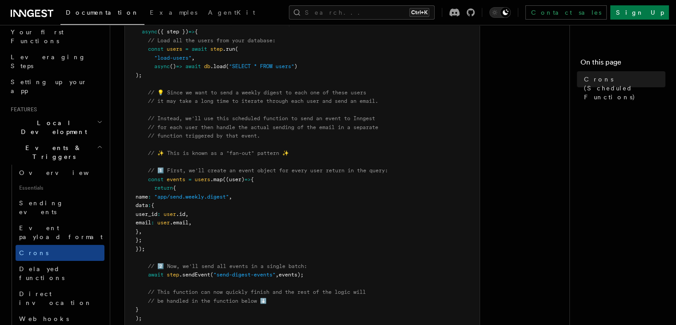
scroll to position [267, 0]
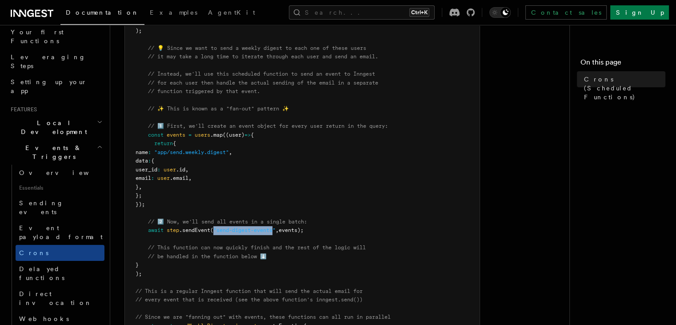
drag, startPoint x: 216, startPoint y: 231, endPoint x: 275, endPoint y: 232, distance: 59.6
click at [275, 232] on span ""send-digest-events"" at bounding box center [244, 230] width 62 height 6
click at [237, 231] on span ""send-digest-events"" at bounding box center [244, 230] width 62 height 6
drag, startPoint x: 164, startPoint y: 233, endPoint x: 177, endPoint y: 234, distance: 13.8
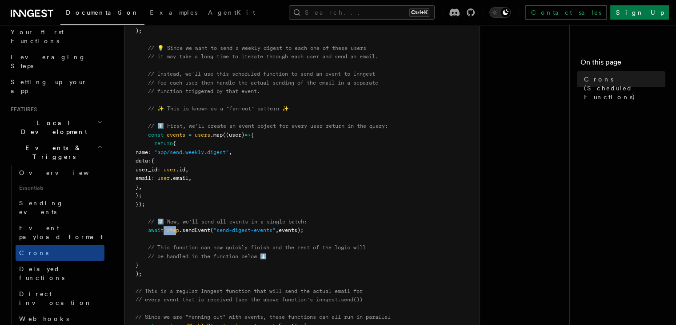
click at [177, 234] on pre "import { Inngest } from "inngest" ; const inngest = new Inngest ({ id : "signup…" at bounding box center [302, 178] width 355 height 547
drag, startPoint x: 174, startPoint y: 233, endPoint x: 208, endPoint y: 228, distance: 34.2
click at [208, 228] on pre "import { Inngest } from "inngest" ; const inngest = new Inngest ({ id : "signup…" at bounding box center [302, 178] width 355 height 547
click at [208, 228] on span ".sendEvent" at bounding box center [194, 230] width 31 height 6
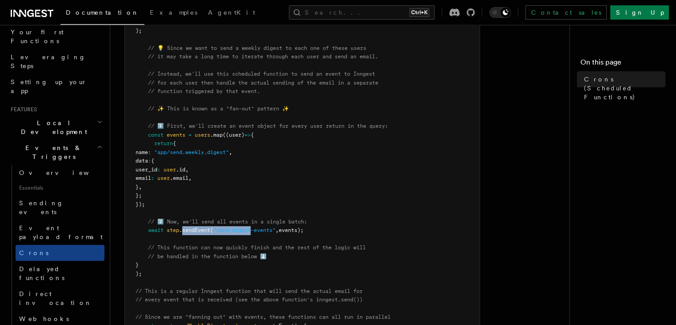
drag, startPoint x: 208, startPoint y: 228, endPoint x: 249, endPoint y: 229, distance: 40.9
click at [249, 229] on span "await step .sendEvent ( "send-digest-events" , events);" at bounding box center [220, 230] width 168 height 6
click at [249, 229] on span ""send-digest-events"" at bounding box center [244, 230] width 62 height 6
drag, startPoint x: 217, startPoint y: 230, endPoint x: 274, endPoint y: 230, distance: 56.9
click at [274, 230] on span ""send-digest-events"" at bounding box center [244, 230] width 62 height 6
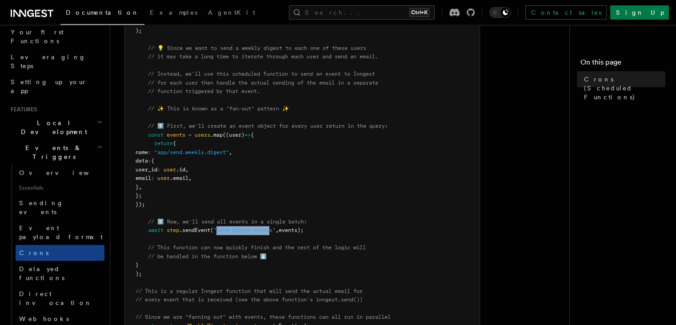
click at [274, 230] on span ""send-digest-events"" at bounding box center [244, 230] width 62 height 6
drag, startPoint x: 286, startPoint y: 231, endPoint x: 332, endPoint y: 232, distance: 46.2
click at [332, 232] on pre "import { Inngest } from "inngest" ; const inngest = new Inngest ({ id : "signup…" at bounding box center [302, 178] width 355 height 547
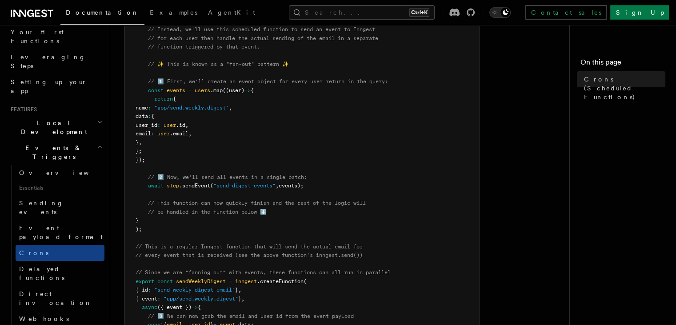
scroll to position [356, 0]
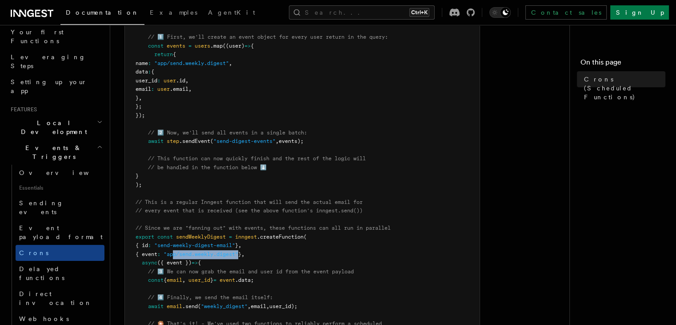
drag, startPoint x: 180, startPoint y: 252, endPoint x: 249, endPoint y: 255, distance: 69.0
click at [245, 255] on span "{ event : "app/send.weekly.digest" } ," at bounding box center [190, 254] width 109 height 6
click at [241, 255] on span "}" at bounding box center [239, 254] width 3 height 6
drag, startPoint x: 192, startPoint y: 56, endPoint x: 229, endPoint y: 62, distance: 37.9
click at [229, 62] on pre "import { Inngest } from "inngest" ; const inngest = new Inngest ({ id : "signup…" at bounding box center [302, 89] width 355 height 547
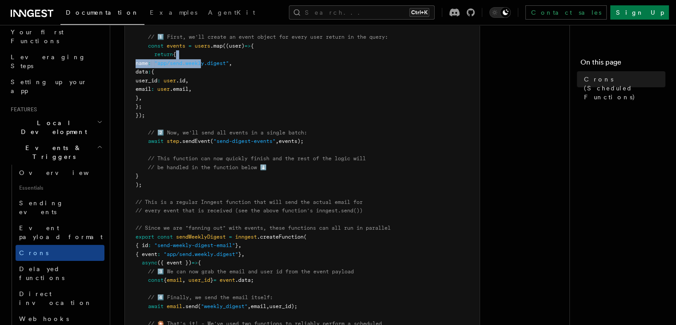
drag, startPoint x: 196, startPoint y: 255, endPoint x: 242, endPoint y: 259, distance: 46.9
click at [242, 259] on pre "import { Inngest } from "inngest" ; const inngest = new Inngest ({ id : "signup…" at bounding box center [302, 89] width 355 height 547
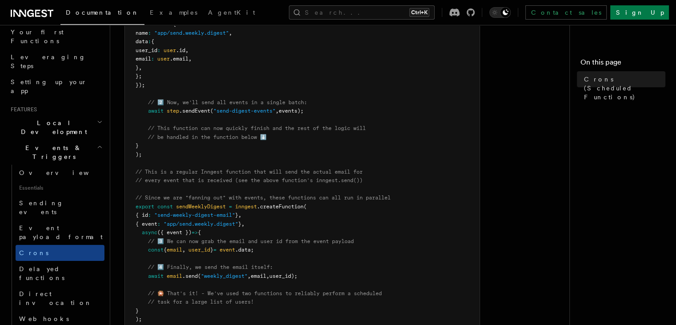
scroll to position [400, 0]
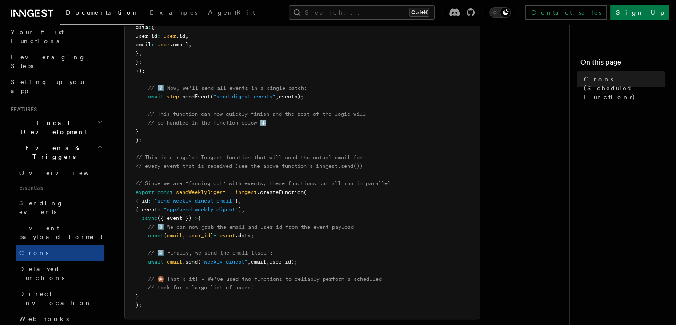
click at [181, 221] on span "({ event })" at bounding box center [174, 218] width 34 height 6
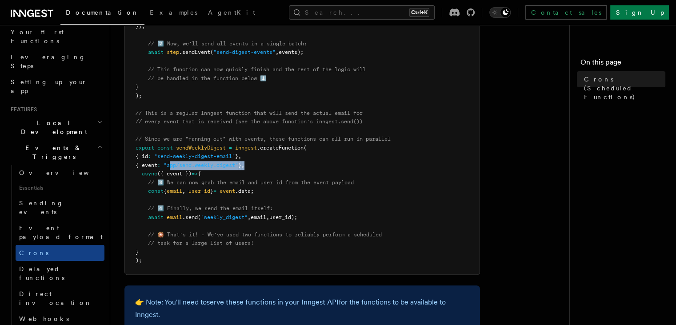
drag, startPoint x: 177, startPoint y: 167, endPoint x: 274, endPoint y: 167, distance: 96.9
click at [274, 167] on pre "import { Inngest } from "inngest" ; const inngest = new Inngest ({ id : "signup…" at bounding box center [302, 0] width 355 height 547
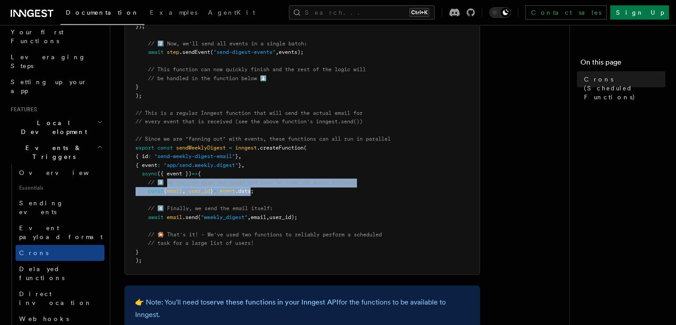
drag, startPoint x: 167, startPoint y: 184, endPoint x: 267, endPoint y: 189, distance: 99.7
click at [267, 189] on code "import { Inngest } from "inngest" ; const inngest = new Inngest ({ id : "signup…" at bounding box center [277, 0] width 283 height 526
click at [254, 189] on span ".data;" at bounding box center [244, 191] width 19 height 6
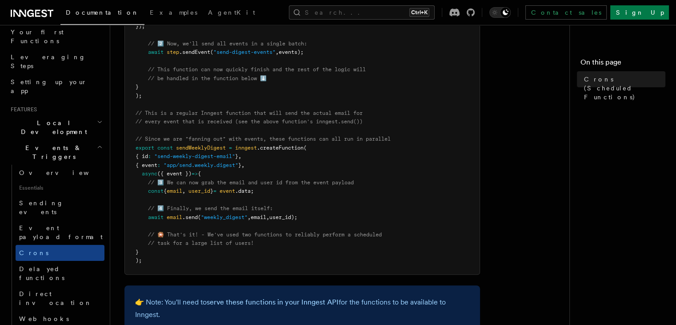
drag, startPoint x: 177, startPoint y: 166, endPoint x: 236, endPoint y: 170, distance: 59.3
click at [236, 170] on pre "import { Inngest } from "inngest" ; const inngest = new Inngest ({ id : "signup…" at bounding box center [302, 0] width 355 height 547
drag, startPoint x: 172, startPoint y: 189, endPoint x: 281, endPoint y: 190, distance: 109.8
click at [281, 190] on pre "import { Inngest } from "inngest" ; const inngest = new Inngest ({ id : "signup…" at bounding box center [302, 0] width 355 height 547
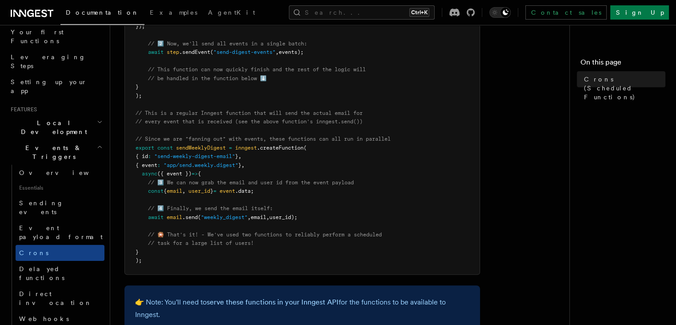
click at [281, 190] on pre "import { Inngest } from "inngest" ; const inngest = new Inngest ({ id : "signup…" at bounding box center [302, 0] width 355 height 547
drag, startPoint x: 170, startPoint y: 216, endPoint x: 276, endPoint y: 214, distance: 105.8
click at [276, 214] on span "await email .send ( "weekly_digest" , email , user_id);" at bounding box center [217, 217] width 162 height 6
click at [269, 214] on span "," at bounding box center [267, 217] width 3 height 6
drag, startPoint x: 213, startPoint y: 219, endPoint x: 311, endPoint y: 219, distance: 98.3
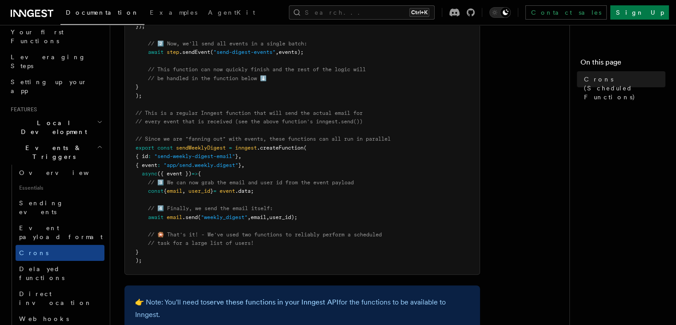
click at [311, 219] on pre "import { Inngest } from "inngest" ; const inngest = new Inngest ({ id : "signup…" at bounding box center [302, 0] width 355 height 547
click at [209, 201] on pre "import { Inngest } from "inngest" ; const inngest = new Inngest ({ id : "signup…" at bounding box center [302, 0] width 355 height 547
click at [185, 186] on pre "import { Inngest } from "inngest" ; const inngest = new Inngest ({ id : "signup…" at bounding box center [302, 0] width 355 height 547
click at [210, 193] on span "user_id" at bounding box center [200, 191] width 22 height 6
drag, startPoint x: 176, startPoint y: 217, endPoint x: 274, endPoint y: 216, distance: 97.4
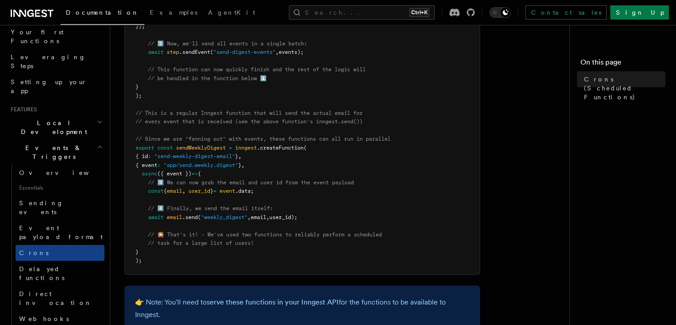
click at [274, 216] on span "await email .send ( "weekly_digest" , email , user_id);" at bounding box center [217, 217] width 162 height 6
click at [269, 216] on span "," at bounding box center [267, 217] width 3 height 6
drag, startPoint x: 264, startPoint y: 217, endPoint x: 313, endPoint y: 214, distance: 49.0
click at [313, 214] on pre "import { Inngest } from "inngest" ; const inngest = new Inngest ({ id : "signup…" at bounding box center [302, 0] width 355 height 547
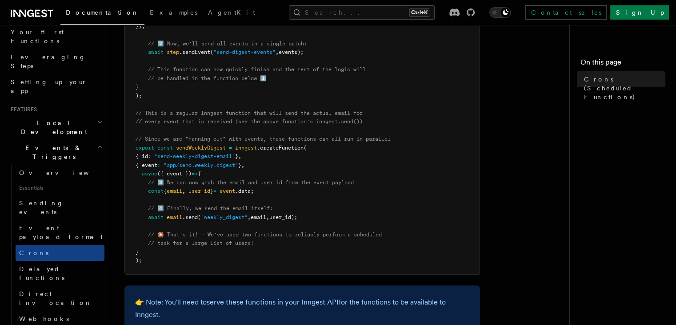
click at [179, 218] on span "email" at bounding box center [175, 217] width 16 height 6
click at [179, 219] on span "email" at bounding box center [175, 217] width 16 height 6
click at [195, 220] on span ".send" at bounding box center [190, 217] width 16 height 6
click at [196, 220] on span ".send" at bounding box center [190, 217] width 16 height 6
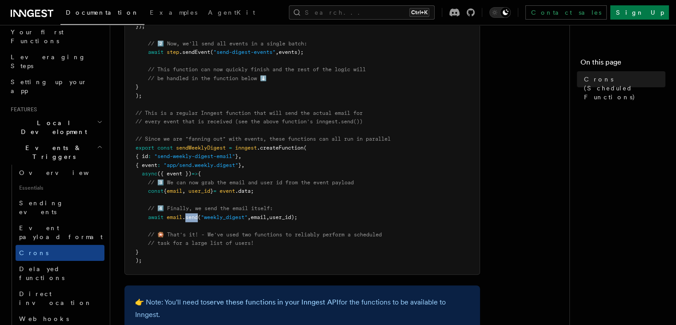
click at [196, 219] on span ".send" at bounding box center [190, 217] width 16 height 6
drag, startPoint x: 215, startPoint y: 214, endPoint x: 244, endPoint y: 216, distance: 28.5
click at [244, 216] on span ""weekly_digest"" at bounding box center [224, 217] width 47 height 6
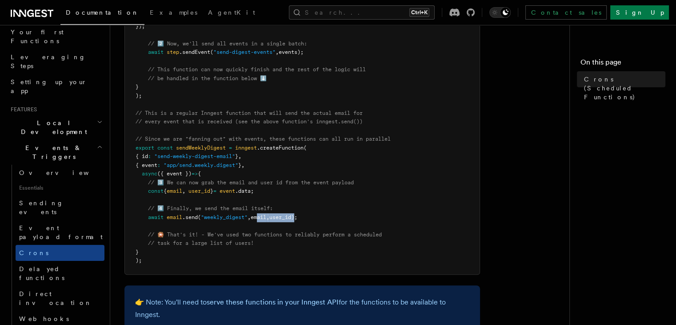
drag, startPoint x: 262, startPoint y: 216, endPoint x: 304, endPoint y: 217, distance: 41.8
click at [297, 217] on span "await email .send ( "weekly_digest" , email , user_id);" at bounding box center [217, 217] width 162 height 6
click at [297, 217] on span "user_id);" at bounding box center [283, 217] width 28 height 6
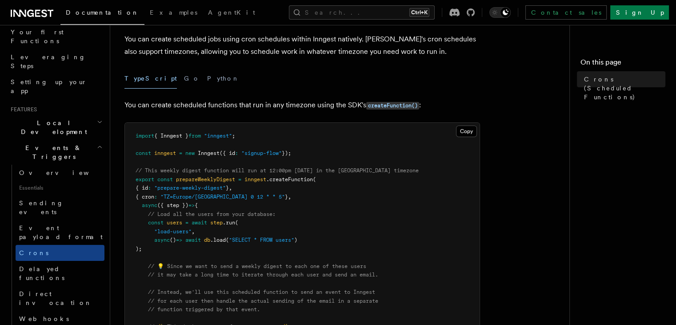
scroll to position [44, 0]
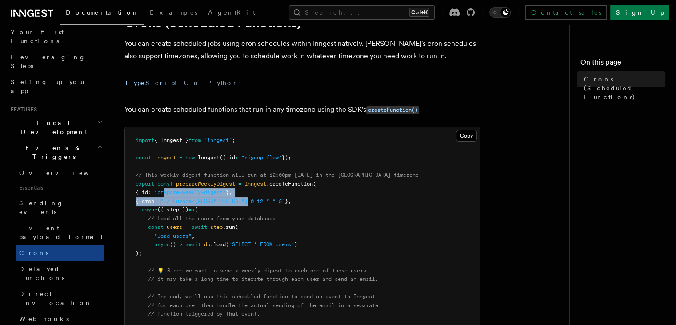
drag, startPoint x: 172, startPoint y: 197, endPoint x: 257, endPoint y: 200, distance: 85.9
click at [285, 200] on span "}" at bounding box center [286, 201] width 3 height 6
drag, startPoint x: 265, startPoint y: 203, endPoint x: 193, endPoint y: 202, distance: 72.0
click at [193, 202] on span "{ cron : "TZ=Europe/Paris 0 12 * * 5" } ," at bounding box center [214, 201] width 156 height 6
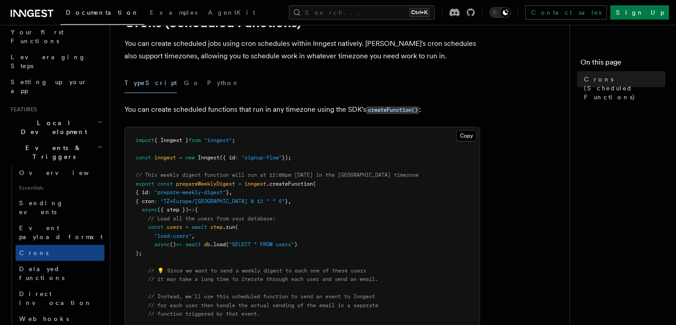
click at [193, 201] on span ""TZ=Europe/Paris 0 12 * * 5"" at bounding box center [222, 201] width 124 height 6
drag, startPoint x: 337, startPoint y: 173, endPoint x: 396, endPoint y: 176, distance: 59.7
click at [396, 176] on span "// This weekly digest function will run at 12:00pm on Friday in the Paris timez…" at bounding box center [277, 175] width 283 height 6
drag, startPoint x: 209, startPoint y: 173, endPoint x: 325, endPoint y: 177, distance: 117.0
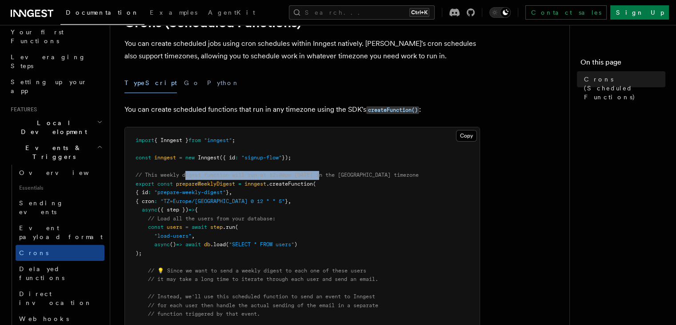
click at [325, 177] on span "// This weekly digest function will run at 12:00pm on Friday in the Paris timez…" at bounding box center [277, 175] width 283 height 6
drag, startPoint x: 274, startPoint y: 176, endPoint x: 306, endPoint y: 172, distance: 32.3
click at [306, 172] on span "// This weekly digest function will run at 12:00pm on Friday in the Paris timez…" at bounding box center [277, 175] width 283 height 6
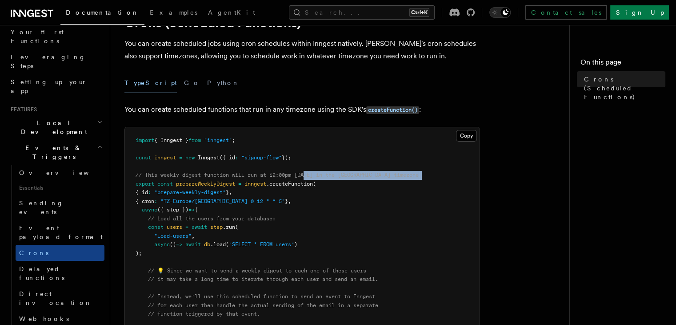
drag, startPoint x: 348, startPoint y: 172, endPoint x: 410, endPoint y: 174, distance: 61.8
drag, startPoint x: 410, startPoint y: 174, endPoint x: 334, endPoint y: 189, distance: 77.5
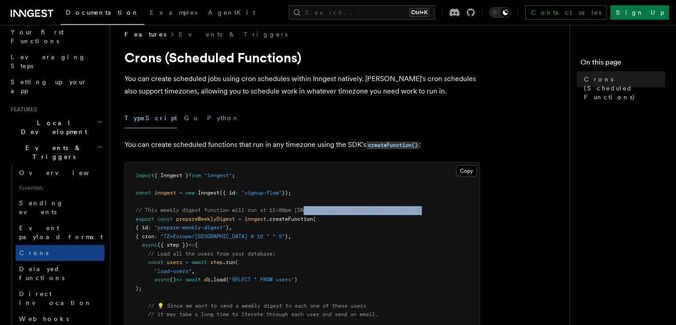
scroll to position [0, 0]
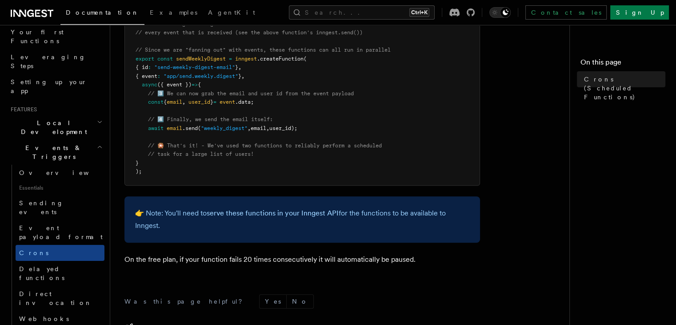
scroll to position [651, 0]
